Goal: Information Seeking & Learning: Find specific fact

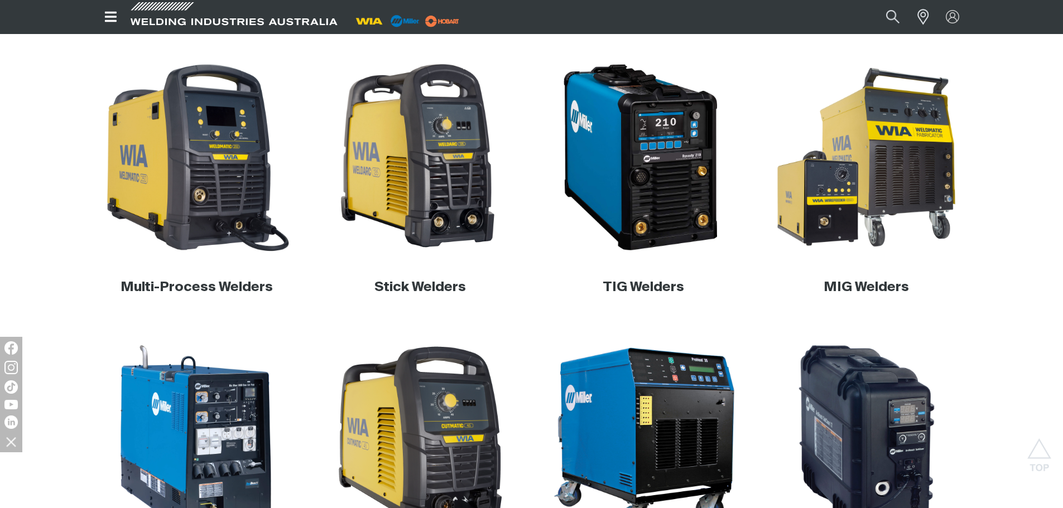
scroll to position [337, 0]
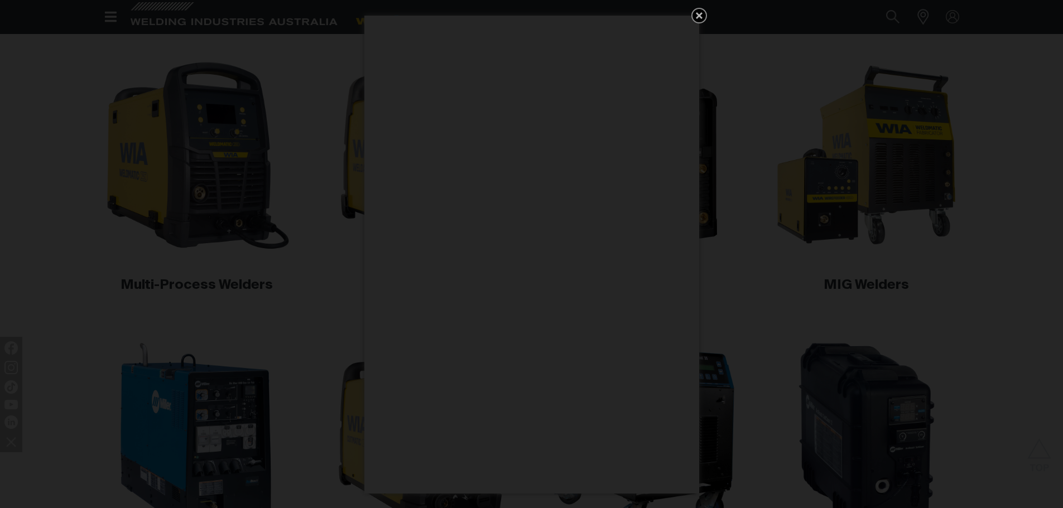
click at [300, 271] on div "Get 5 WIA Welding Guides Free!" at bounding box center [531, 254] width 1063 height 508
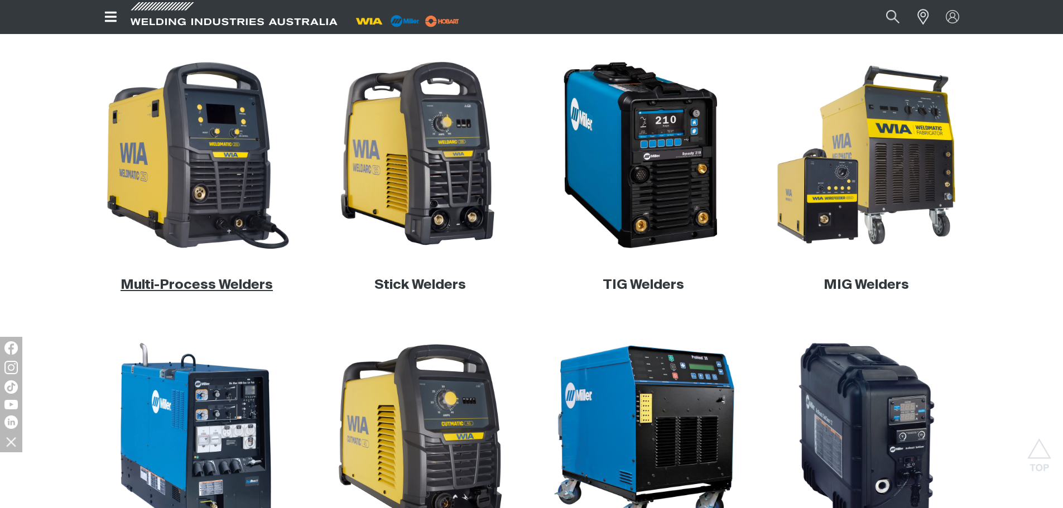
click at [213, 283] on link "Multi-Process Welders" at bounding box center [197, 284] width 152 height 13
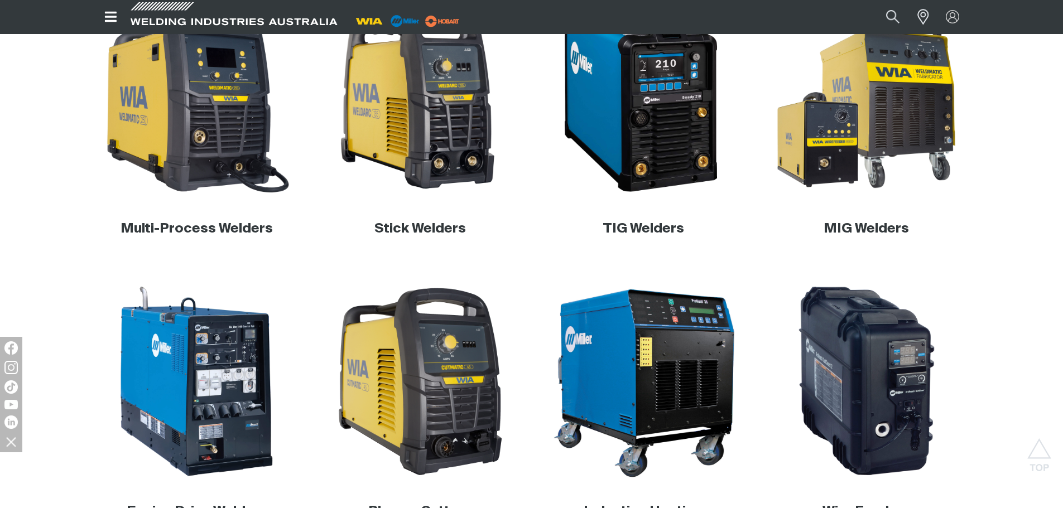
scroll to position [393, 0]
click at [627, 231] on link "TIG Welders" at bounding box center [643, 229] width 81 height 13
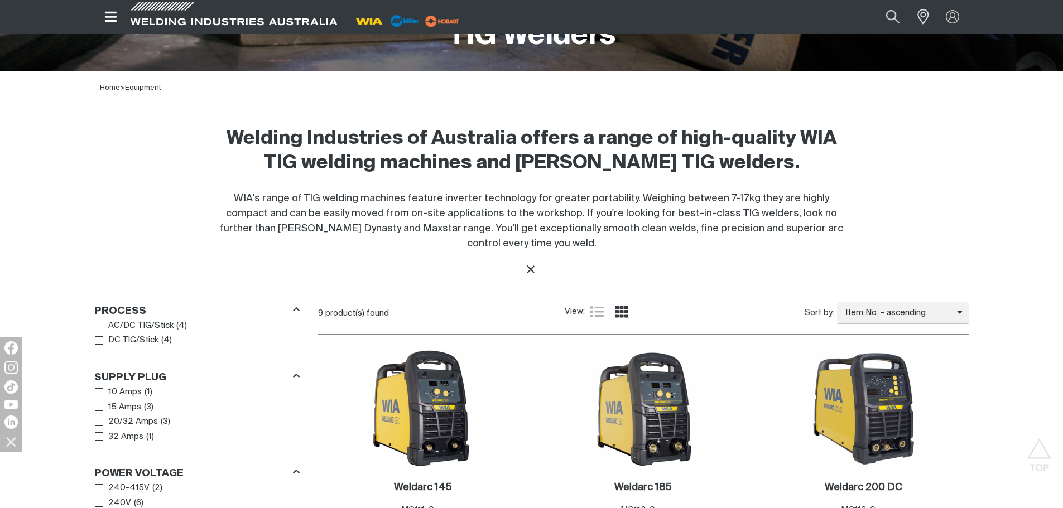
scroll to position [502, 0]
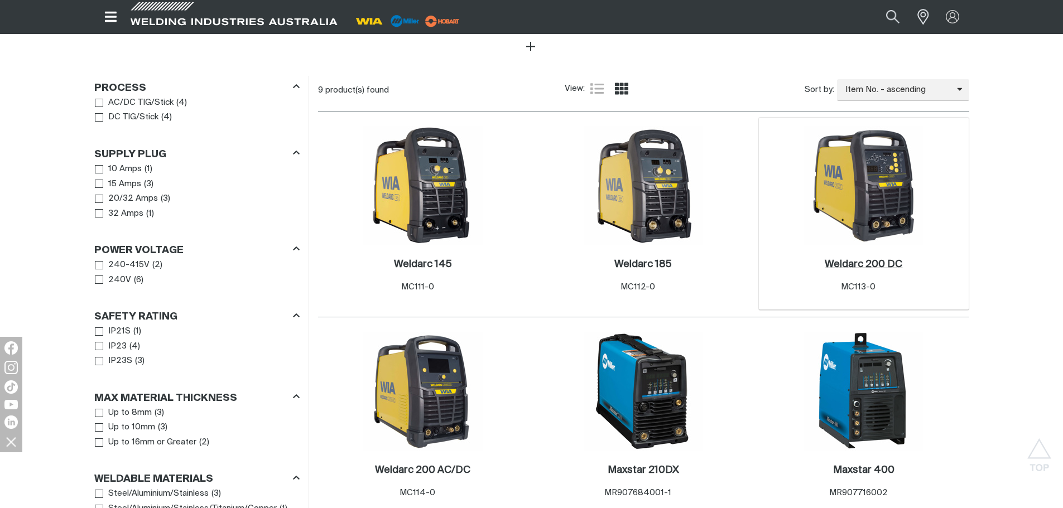
click at [884, 264] on h2 "Weldarc 200 DC ." at bounding box center [864, 264] width 78 height 10
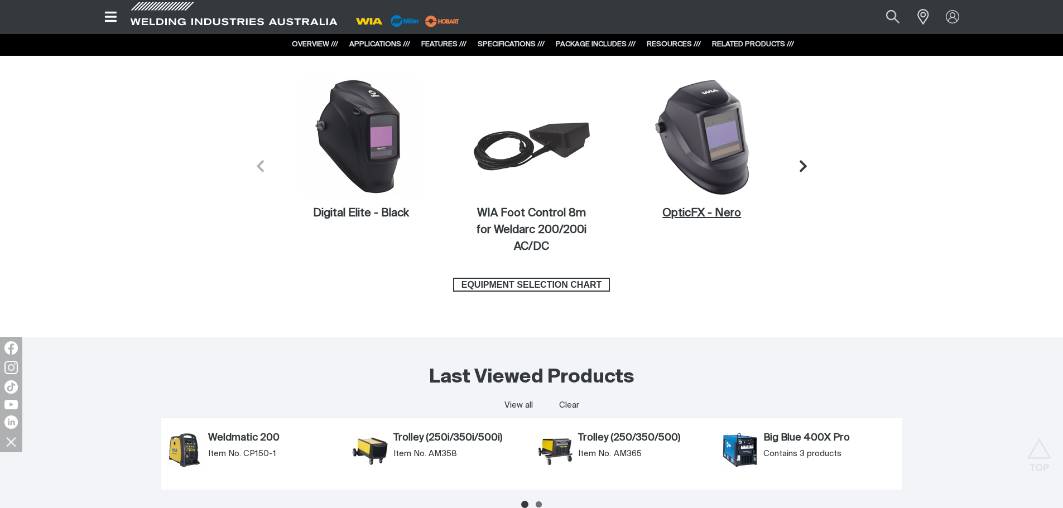
scroll to position [4408, 0]
click at [805, 161] on icon "Next slide" at bounding box center [806, 167] width 14 height 14
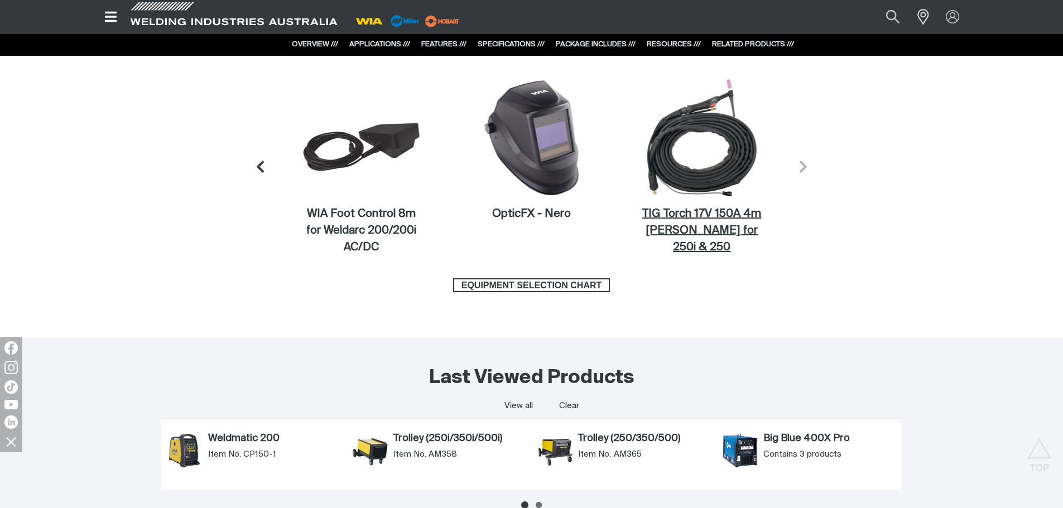
click at [687, 224] on figcaption "TIG Torch 17V 150A 4m [PERSON_NAME] for 250i & 250" at bounding box center [701, 231] width 119 height 50
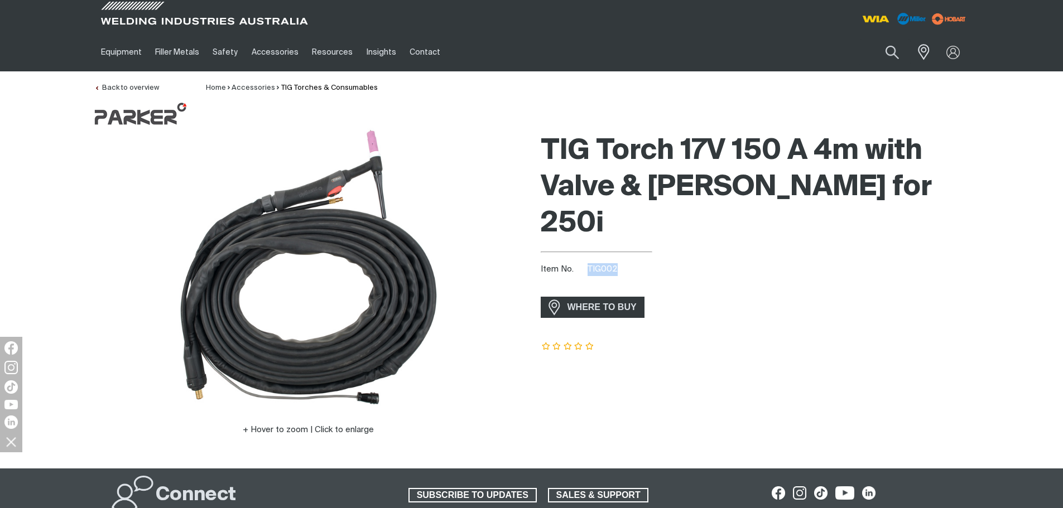
drag, startPoint x: 618, startPoint y: 233, endPoint x: 586, endPoint y: 234, distance: 31.2
click at [586, 263] on div "Item No. TIG002" at bounding box center [755, 269] width 428 height 13
copy span "TIG002"
